Goal: Information Seeking & Learning: Learn about a topic

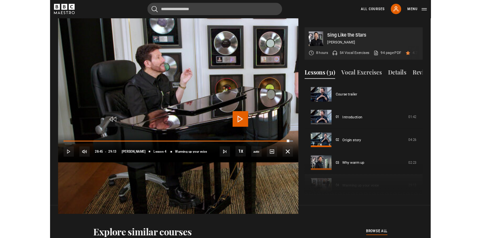
scroll to position [86, 0]
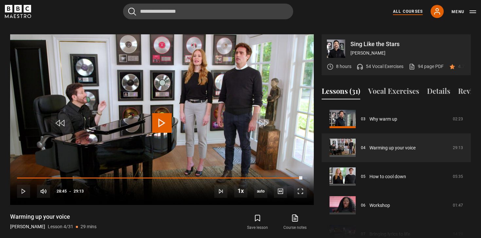
click at [403, 12] on link "All Courses" at bounding box center [408, 12] width 30 height 6
click at [398, 8] on div "All Courses My Account Search Menu" at bounding box center [430, 11] width 91 height 13
click at [407, 13] on link "All Courses" at bounding box center [408, 12] width 30 height 6
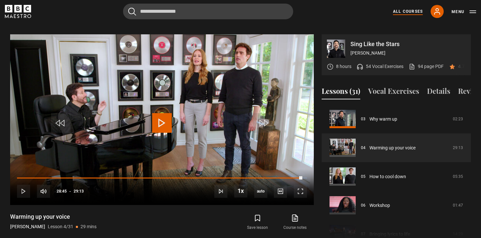
click at [407, 13] on link "All Courses" at bounding box center [408, 12] width 30 height 6
click at [471, 10] on button "Menu" at bounding box center [463, 12] width 25 height 7
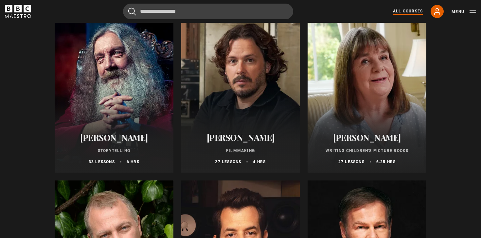
scroll to position [1737, 0]
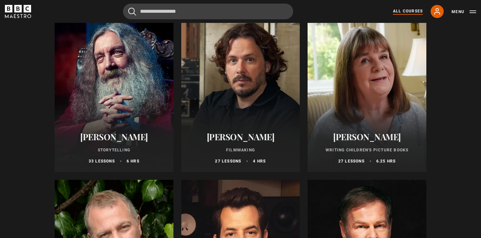
click at [388, 83] on div at bounding box center [366, 93] width 119 height 157
click at [357, 138] on h2 "[PERSON_NAME]" at bounding box center [366, 137] width 103 height 10
click at [368, 105] on div at bounding box center [366, 93] width 119 height 157
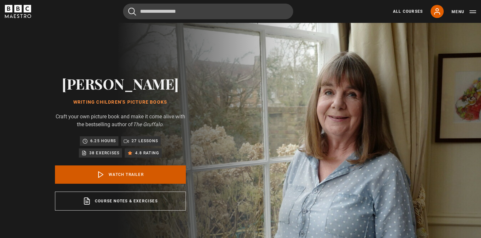
click at [163, 172] on link "Watch Trailer" at bounding box center [120, 175] width 131 height 18
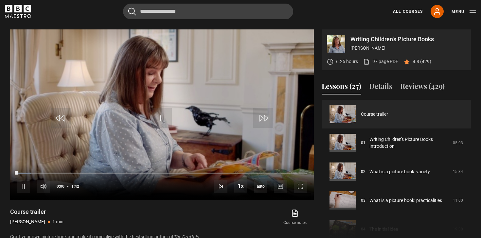
scroll to position [263, 0]
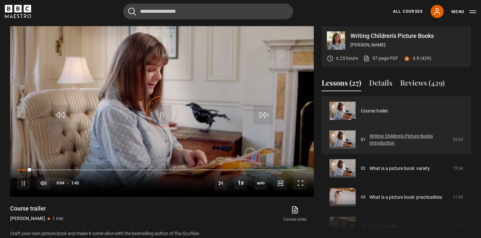
click at [376, 141] on link "Writing Children's Picture Books Introduction" at bounding box center [408, 140] width 79 height 14
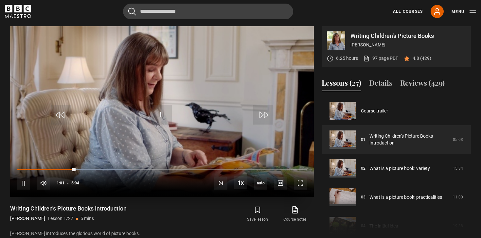
click at [218, 132] on video "Video Player" at bounding box center [162, 111] width 304 height 171
click at [197, 137] on video "Video Player" at bounding box center [162, 111] width 304 height 171
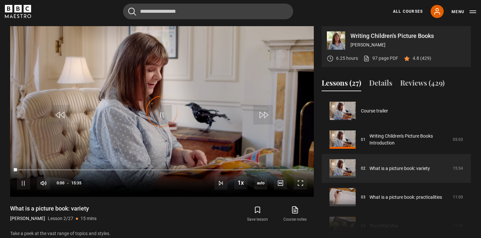
scroll to position [29, 0]
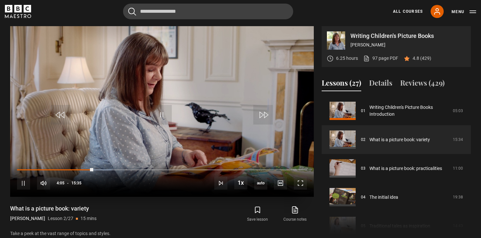
click at [185, 125] on video "Video Player" at bounding box center [162, 111] width 304 height 171
